Goal: Task Accomplishment & Management: Manage account settings

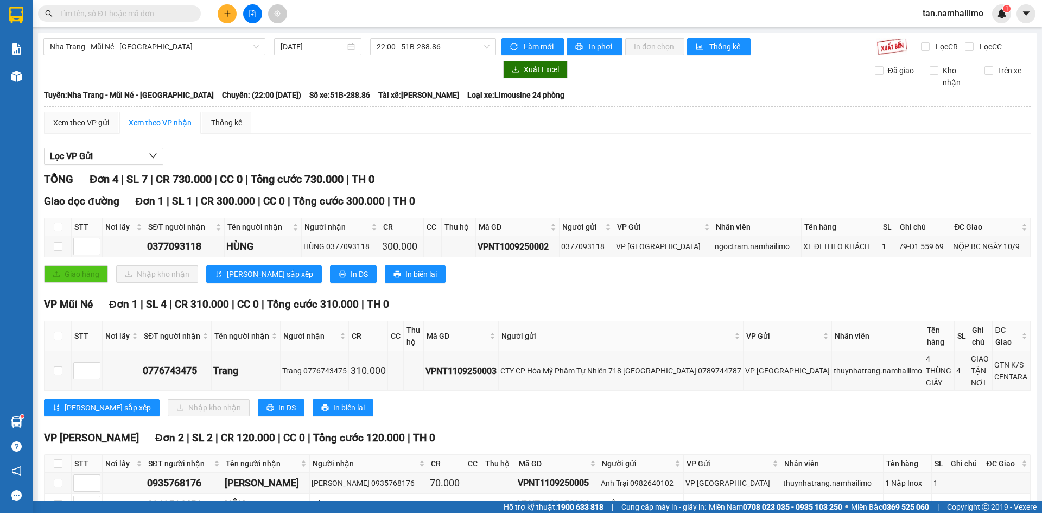
click at [956, 4] on div "tan.namhailimo 1" at bounding box center [962, 13] width 97 height 19
click at [952, 12] on span "tan.namhailimo" at bounding box center [953, 14] width 78 height 14
click at [947, 31] on span "Đăng xuất" at bounding box center [958, 34] width 55 height 12
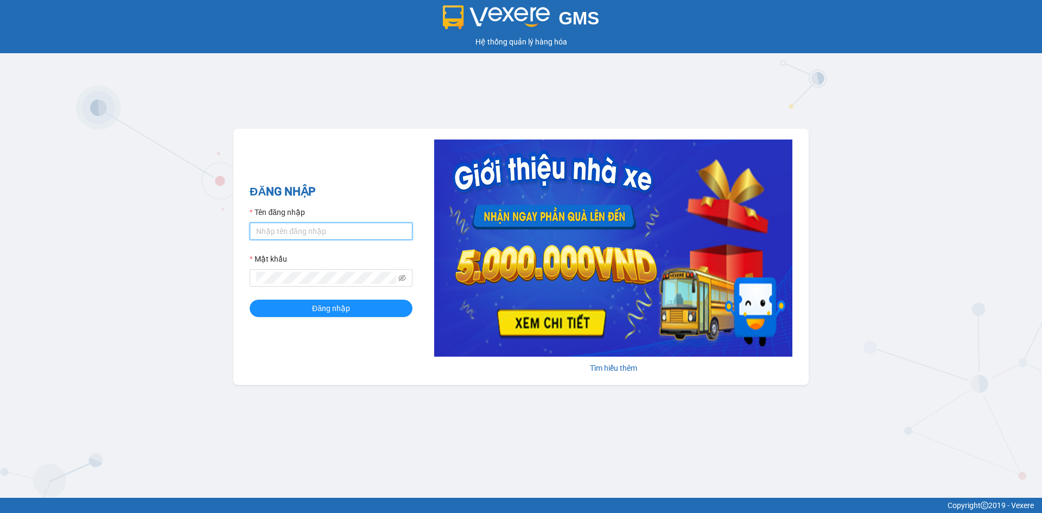
click at [350, 228] on input "Tên đăng nhập" at bounding box center [331, 230] width 163 height 17
type input "kimngan.namhailimo"
click at [250, 300] on button "Đăng nhập" at bounding box center [331, 308] width 163 height 17
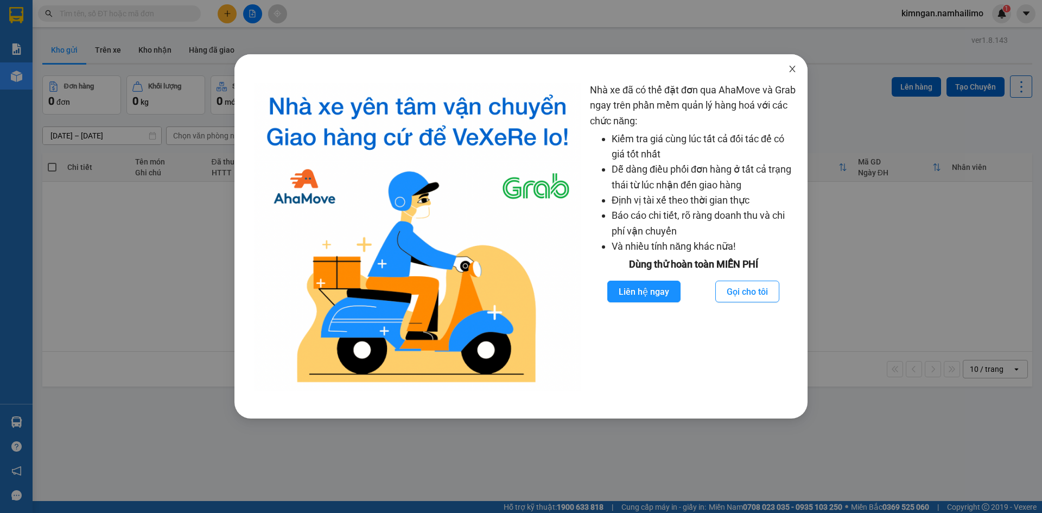
click at [784, 67] on span "Close" at bounding box center [792, 69] width 30 height 30
